Goal: Download file/media

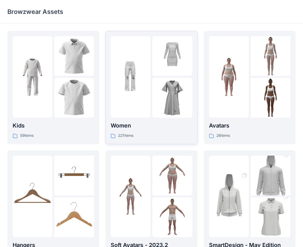
click at [127, 135] on p "221 items" at bounding box center [125, 135] width 15 height 6
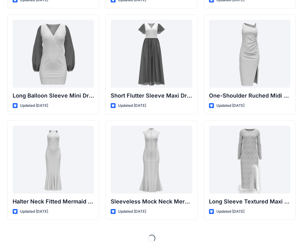
scroll to position [230, 0]
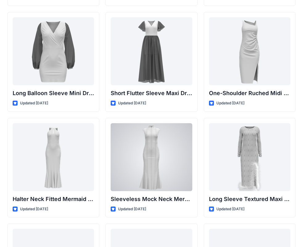
drag, startPoint x: 154, startPoint y: 150, endPoint x: 158, endPoint y: 147, distance: 4.6
click at [154, 150] on div at bounding box center [151, 157] width 81 height 68
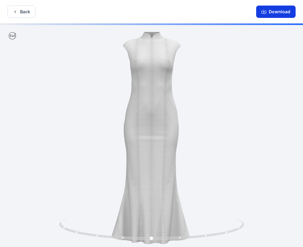
click at [270, 9] on button "Download" at bounding box center [275, 12] width 39 height 12
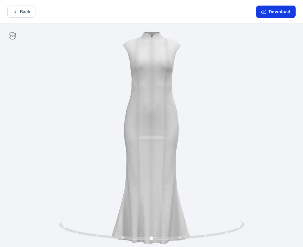
click at [264, 11] on icon "button" at bounding box center [263, 11] width 5 height 5
click at [18, 12] on button "Back" at bounding box center [21, 12] width 28 height 12
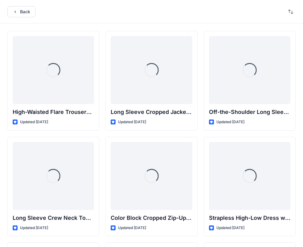
scroll to position [230, 0]
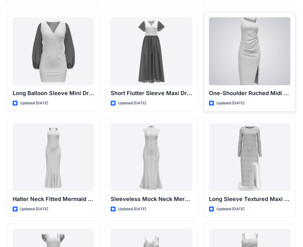
click at [251, 42] on div at bounding box center [249, 51] width 81 height 68
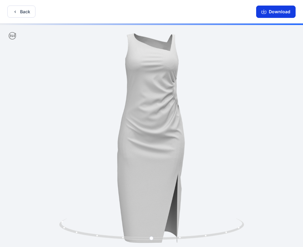
click at [266, 12] on icon "button" at bounding box center [263, 11] width 5 height 3
